Goal: Book appointment/travel/reservation

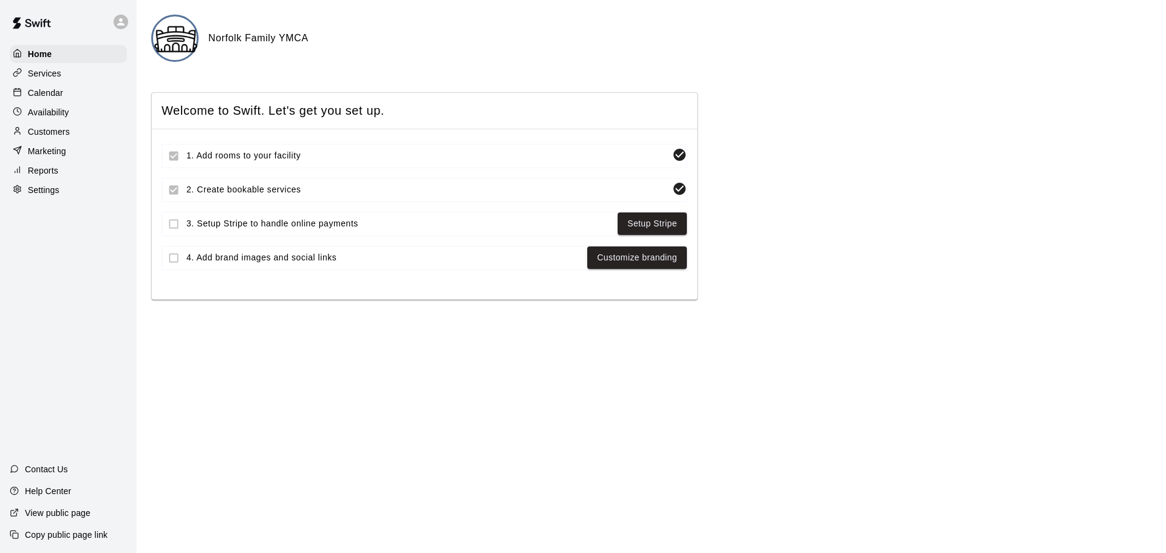
click at [55, 97] on p "Calendar" at bounding box center [45, 93] width 35 height 12
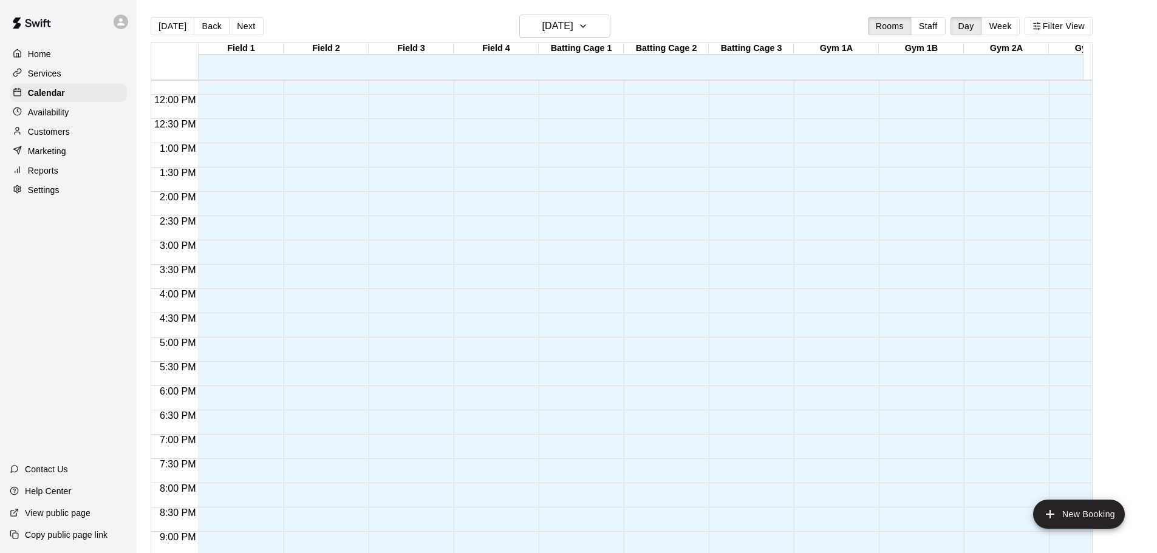
scroll to position [568, 0]
click at [585, 26] on icon "button" at bounding box center [583, 26] width 5 height 2
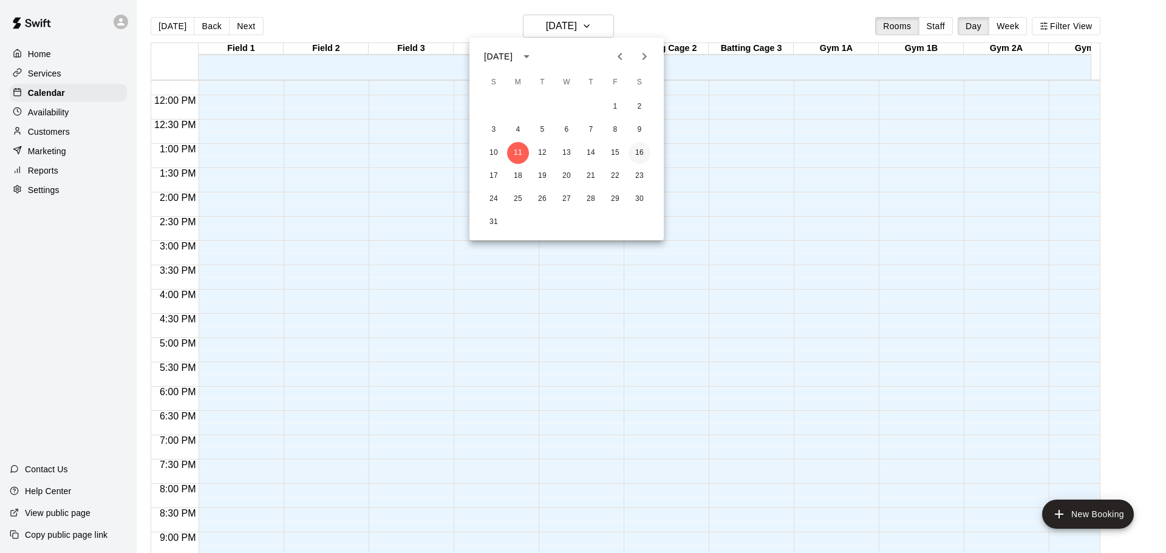
click at [636, 153] on button "16" at bounding box center [639, 153] width 22 height 22
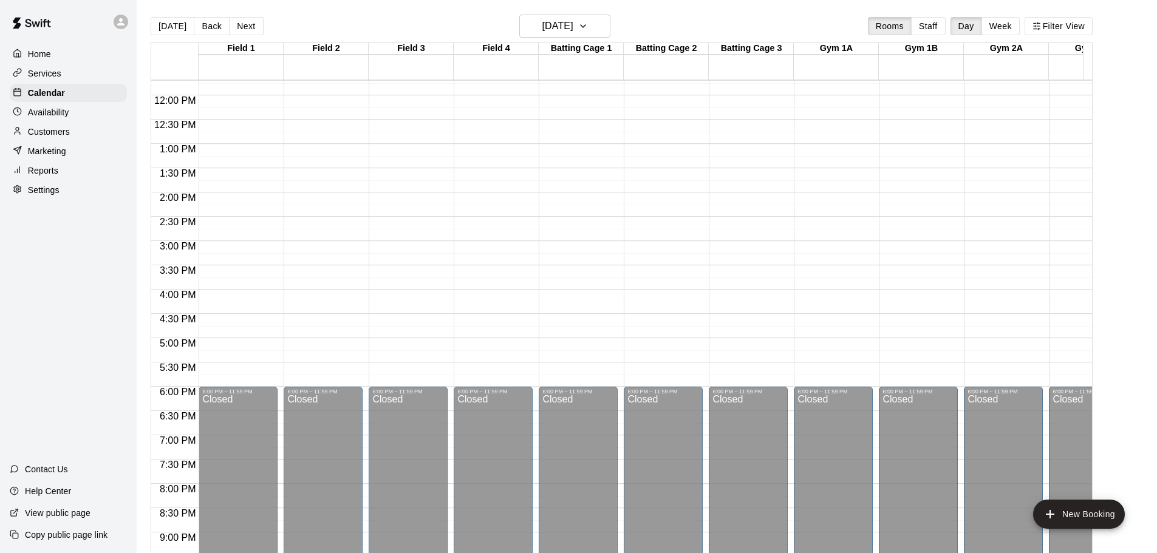
click at [1140, 318] on main "[DATE] Back [DATE][DATE] Rooms Staff Day Week Filter View Field 1 16 [GEOGRAPHI…" at bounding box center [646, 291] width 1010 height 553
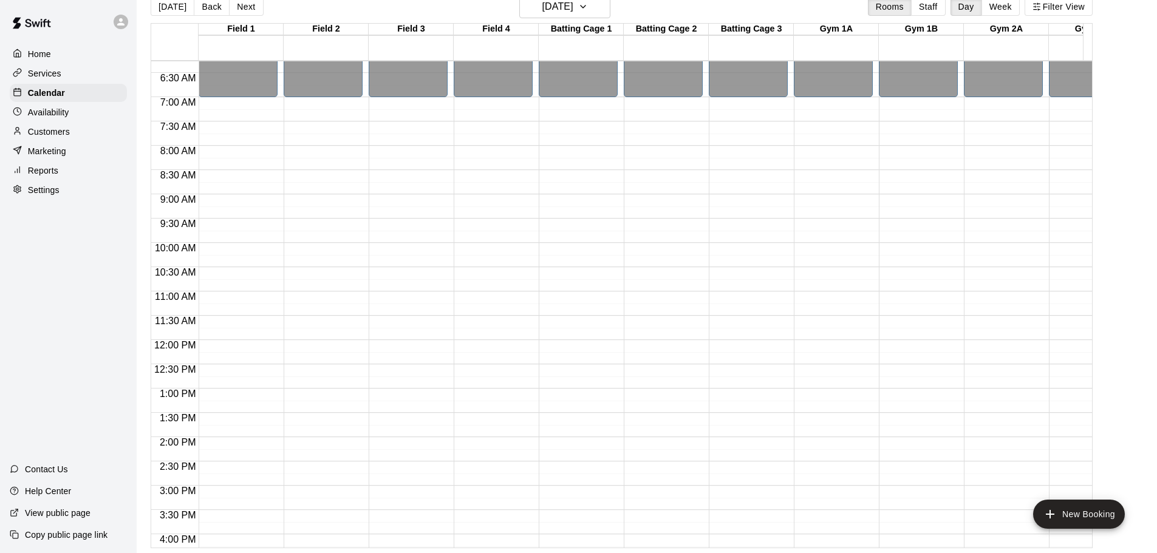
scroll to position [325, 0]
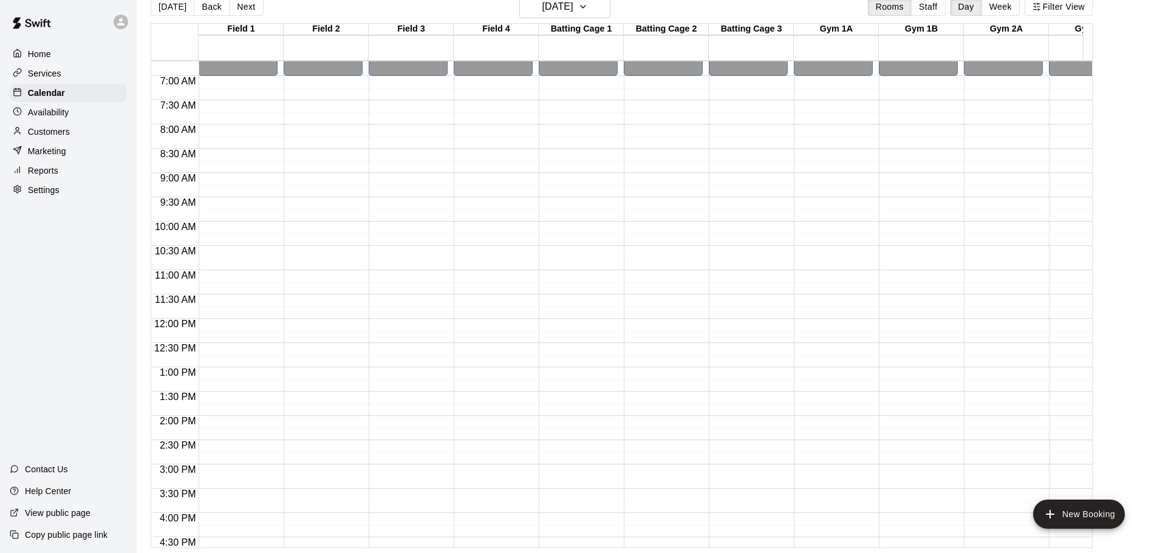
click at [321, 303] on div "12:00 AM – 7:00 AM Closed 6:00 PM – 11:59 PM Closed" at bounding box center [323, 319] width 79 height 1166
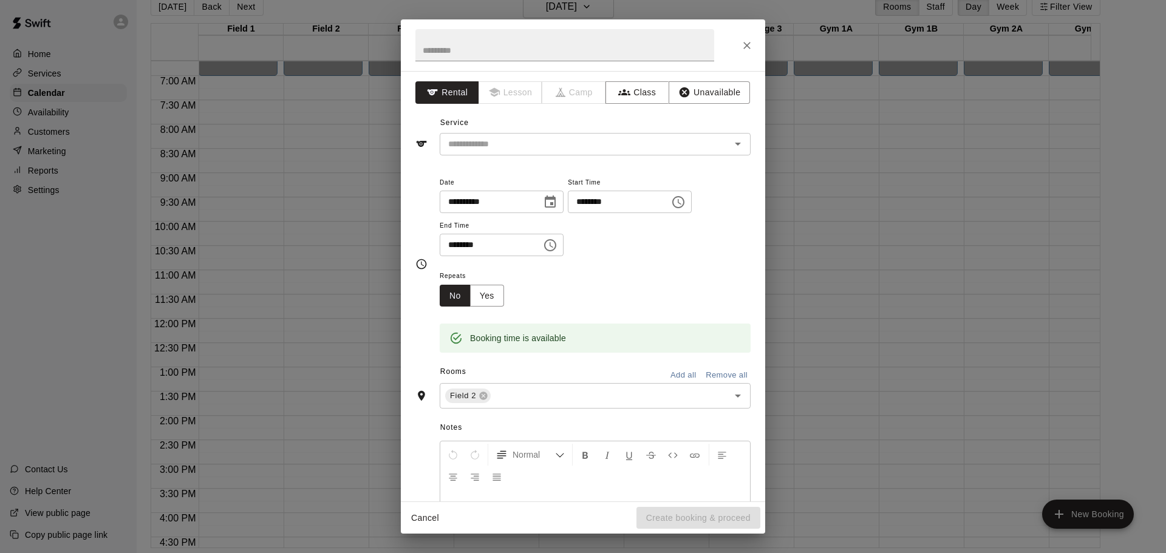
click at [420, 163] on div "**********" at bounding box center [583, 286] width 364 height 431
click at [747, 45] on icon "Close" at bounding box center [746, 45] width 7 height 7
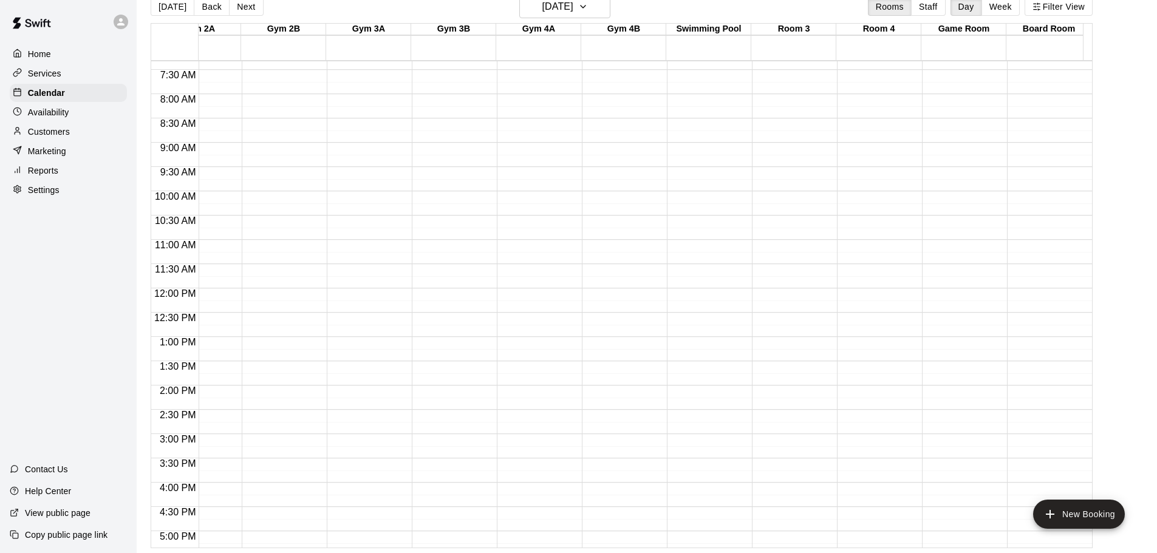
scroll to position [386, 808]
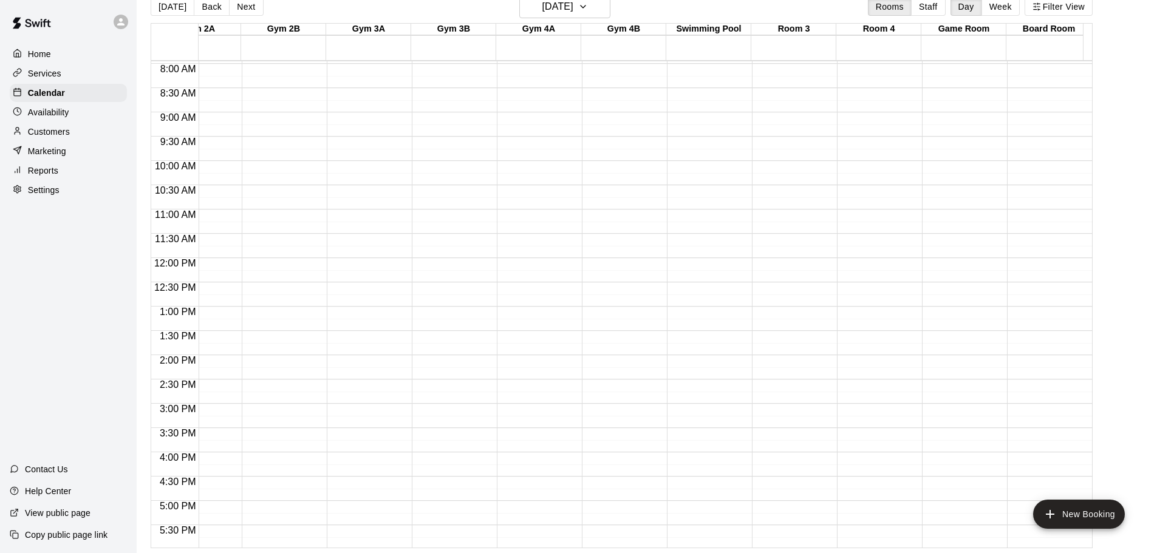
click at [692, 240] on div "12:00 AM – 7:00 AM Closed 6:00 PM – 11:59 PM Closed" at bounding box center [706, 258] width 79 height 1166
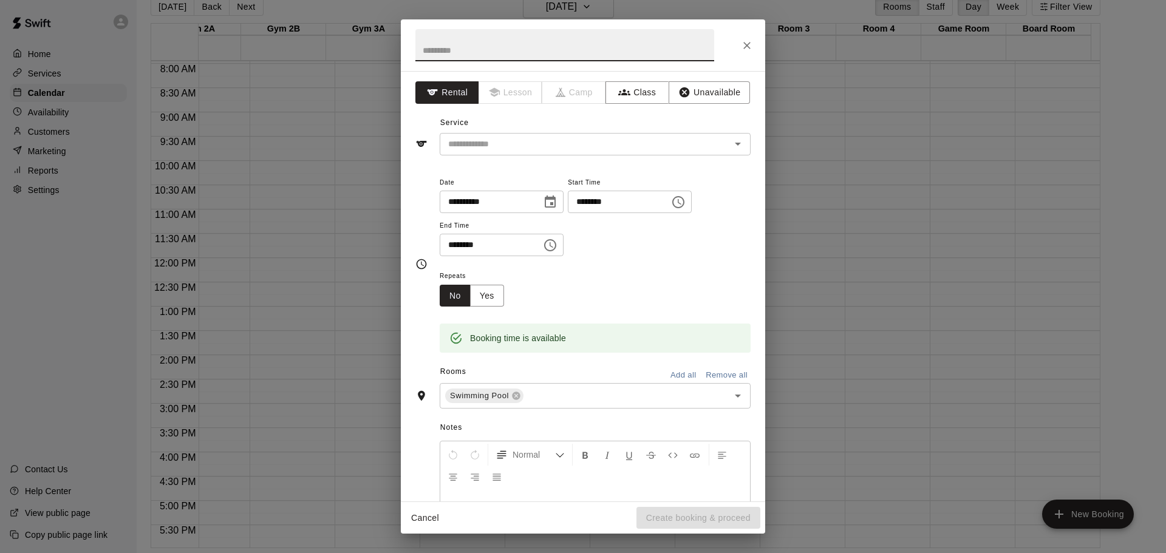
click at [744, 41] on icon "Close" at bounding box center [747, 45] width 12 height 12
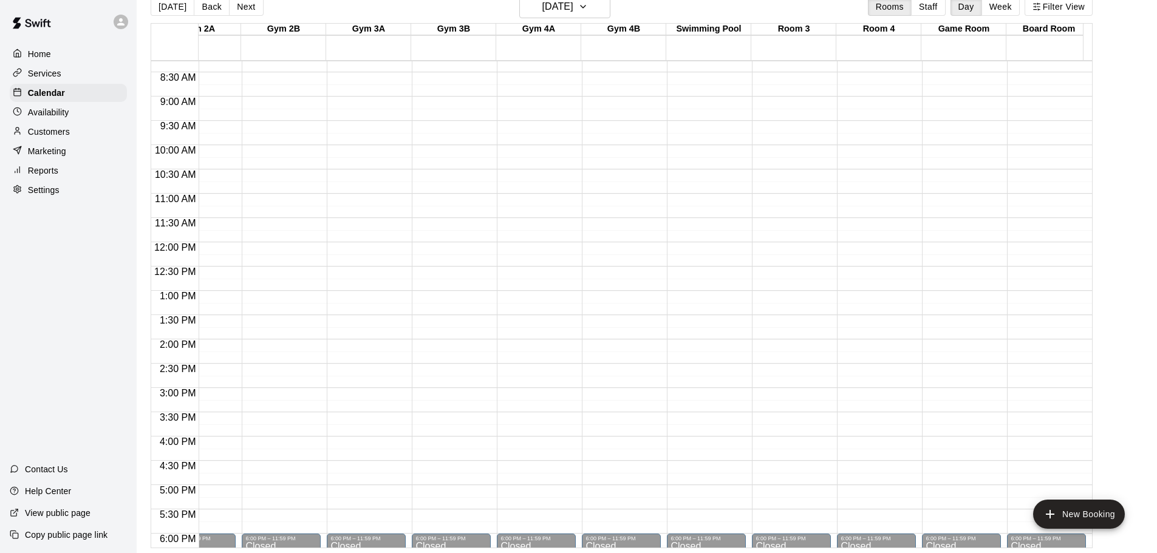
scroll to position [447, 808]
